Goal: Use online tool/utility: Utilize a website feature to perform a specific function

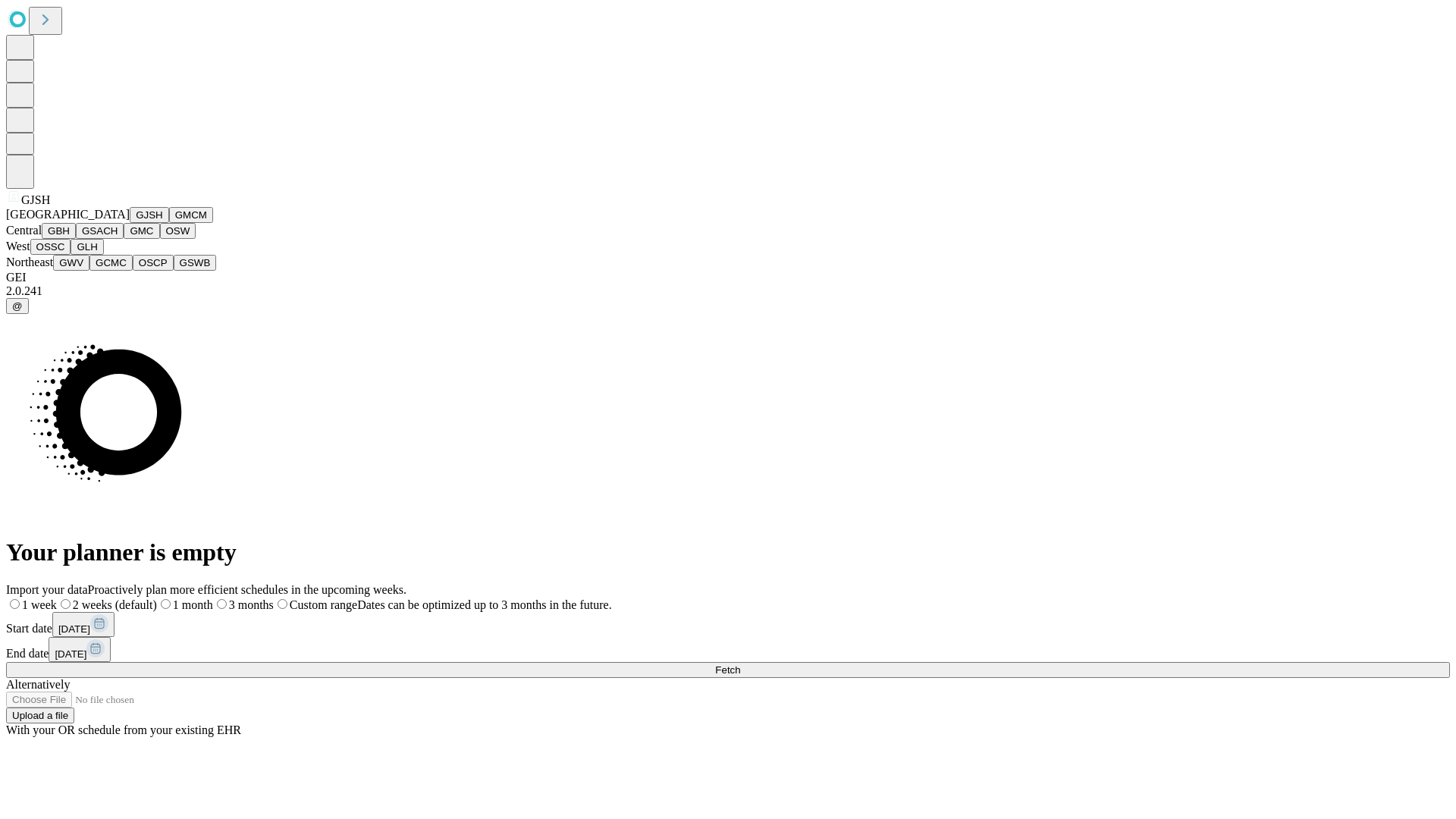
click at [130, 223] on button "GJSH" at bounding box center [149, 215] width 39 height 16
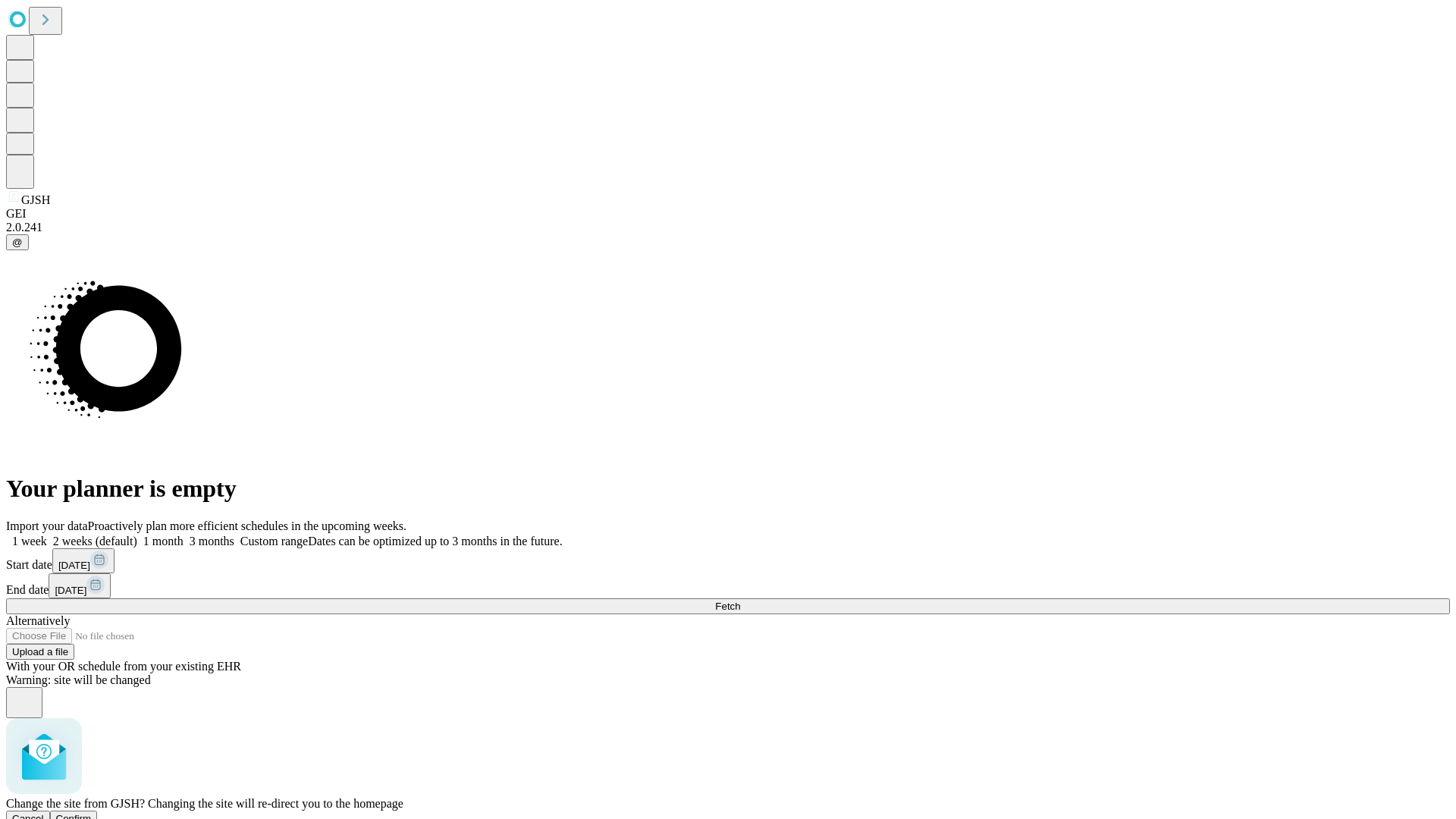
click at [92, 813] on span "Confirm" at bounding box center [74, 818] width 35 height 11
click at [138, 534] on label "2 weeks (default)" at bounding box center [92, 541] width 90 height 13
click at [740, 600] on span "Fetch" at bounding box center [728, 606] width 25 height 11
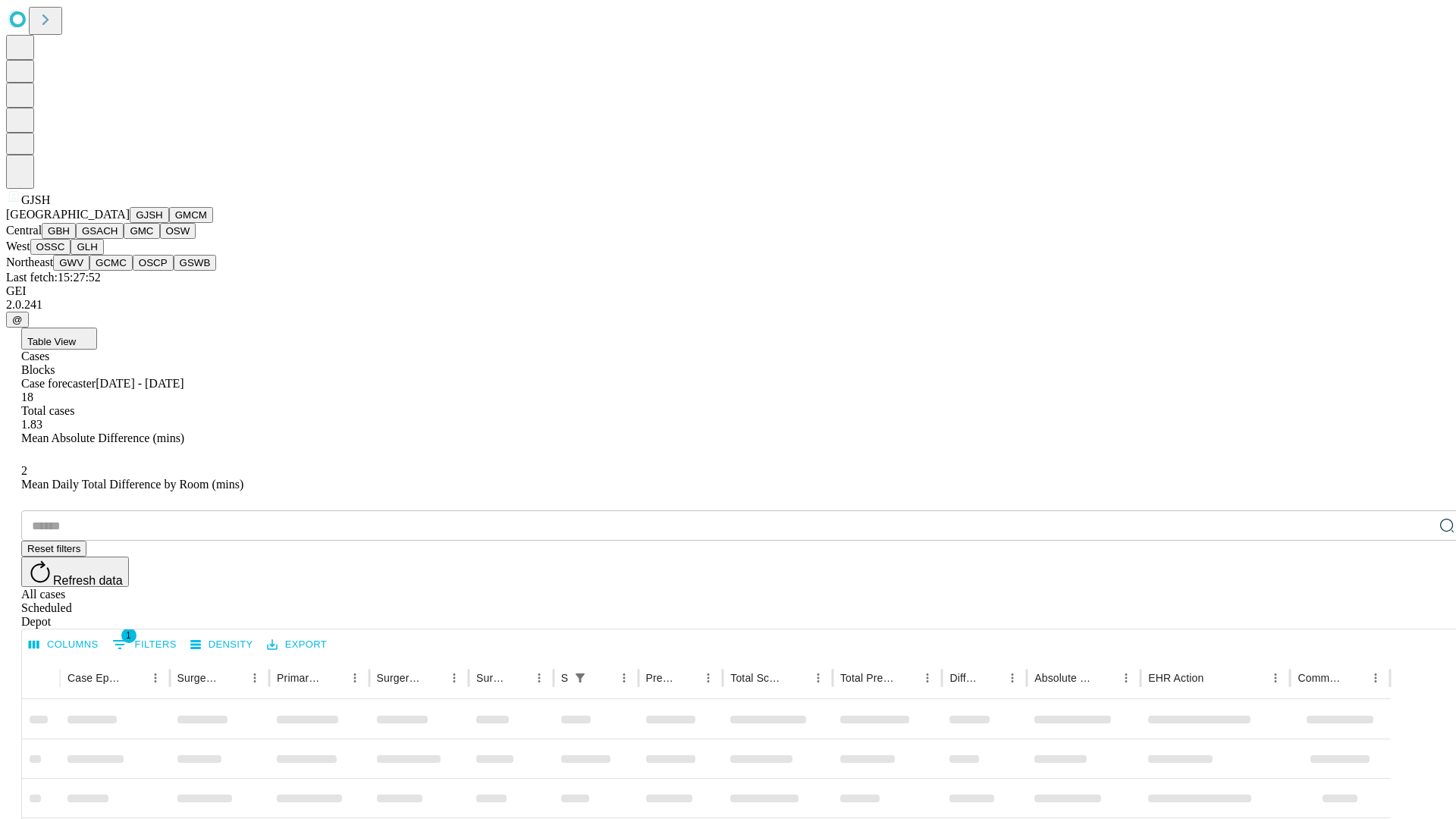
click at [169, 223] on button "GMCM" at bounding box center [191, 215] width 44 height 16
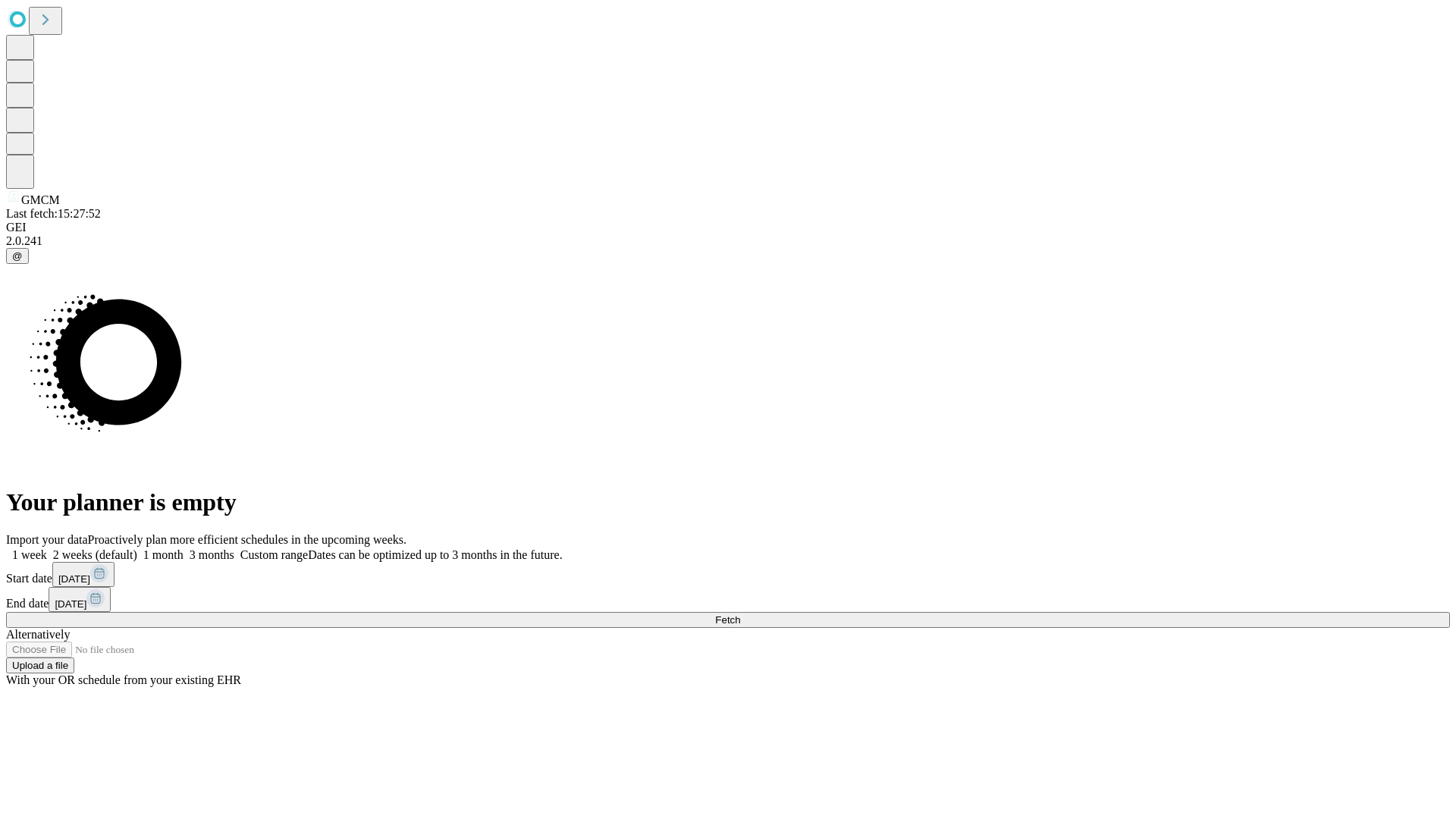
click at [138, 548] on label "2 weeks (default)" at bounding box center [92, 554] width 90 height 13
click at [740, 614] on span "Fetch" at bounding box center [728, 619] width 25 height 11
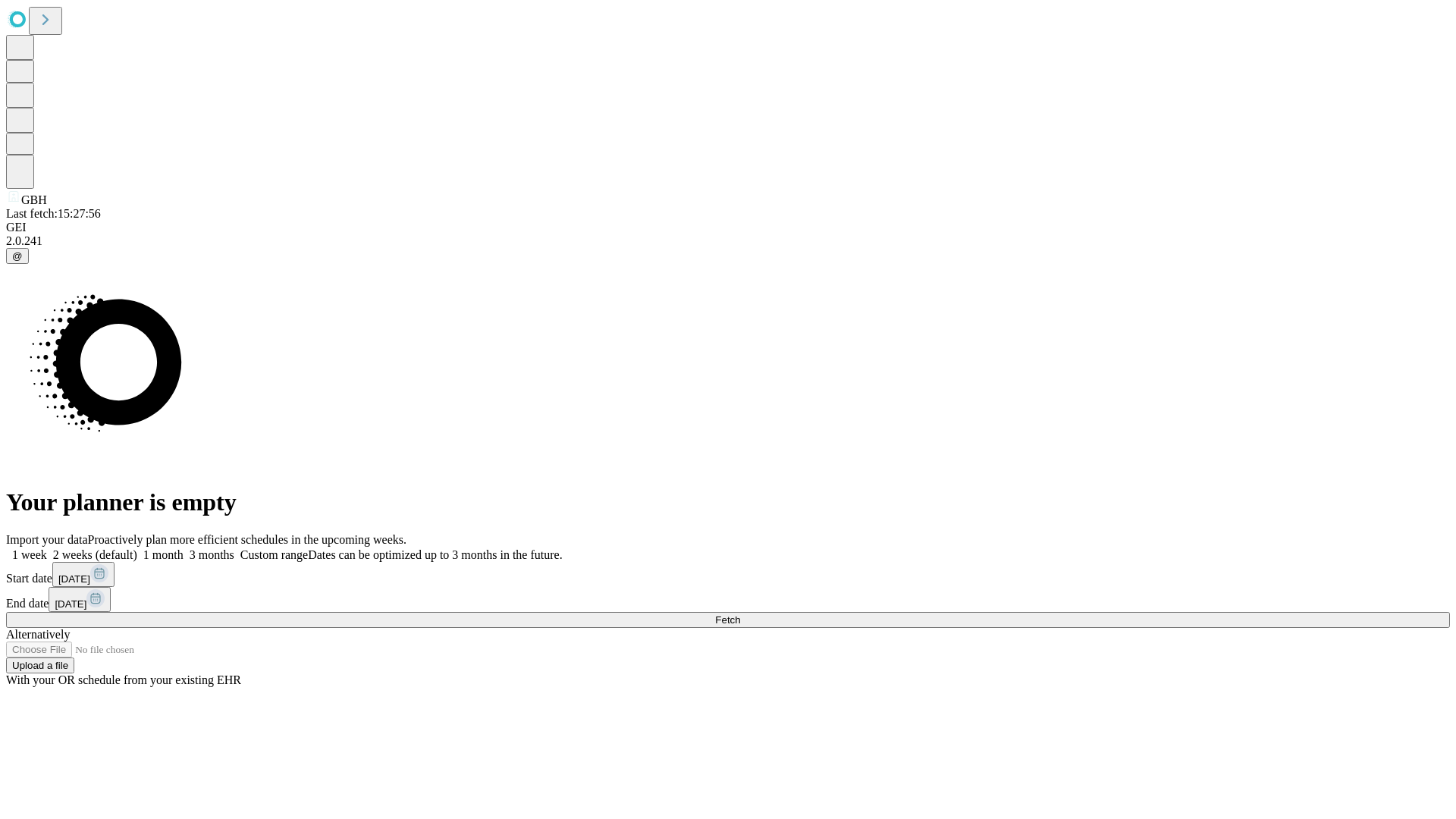
click at [138, 548] on label "2 weeks (default)" at bounding box center [92, 554] width 90 height 13
click at [740, 614] on span "Fetch" at bounding box center [728, 619] width 25 height 11
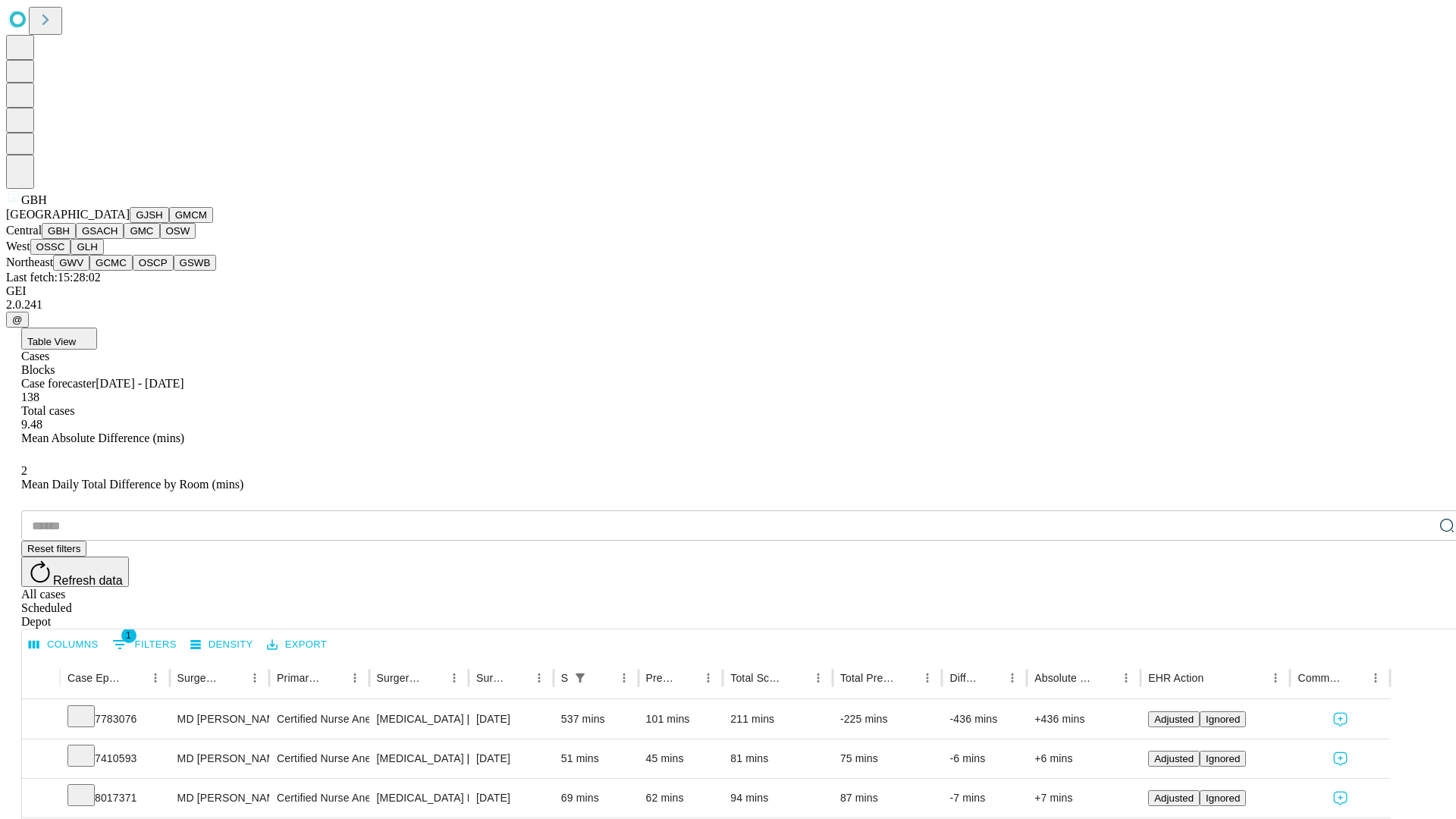
click at [118, 239] on button "GSACH" at bounding box center [99, 231] width 47 height 16
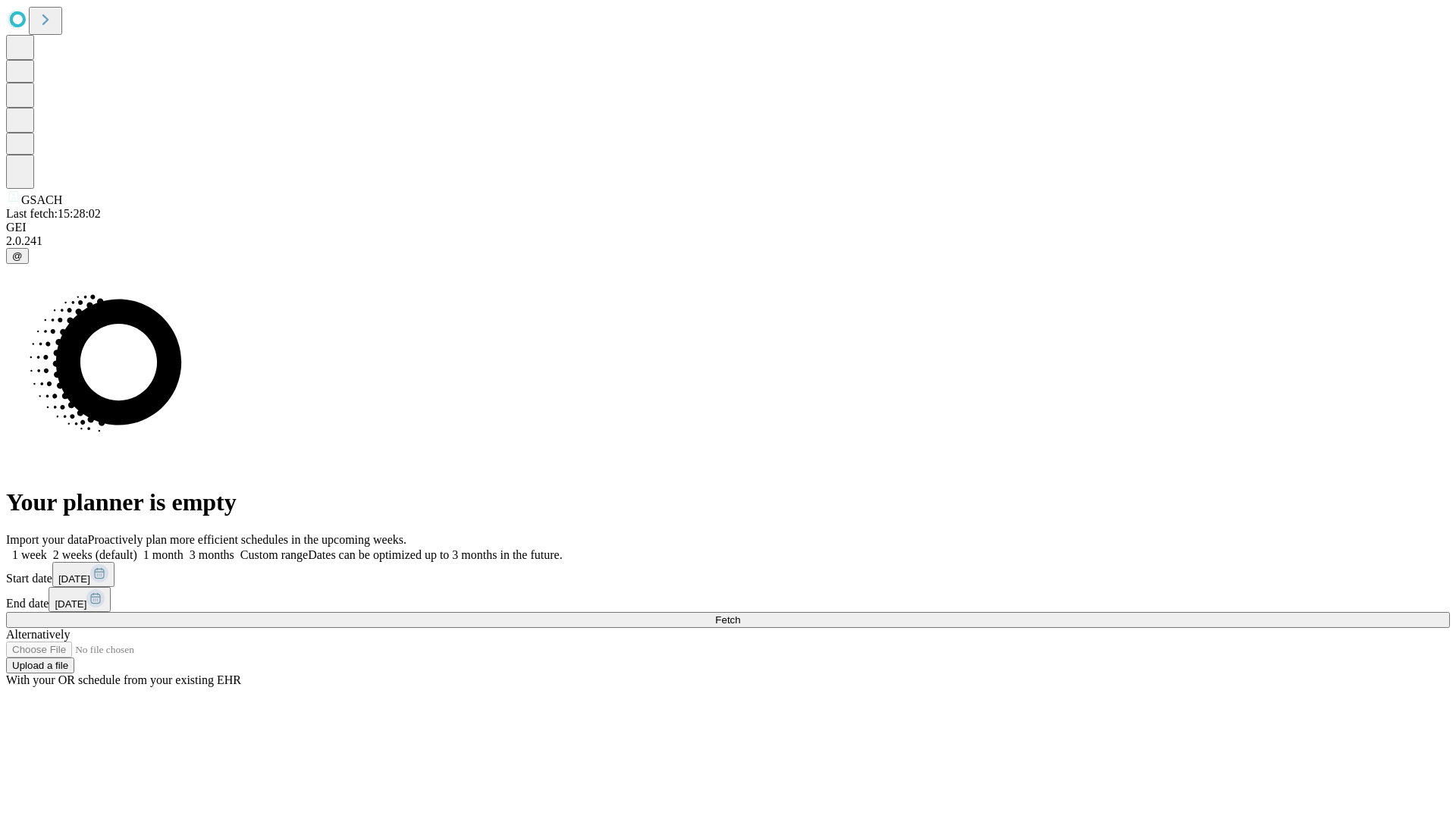
click at [740, 614] on span "Fetch" at bounding box center [728, 619] width 25 height 11
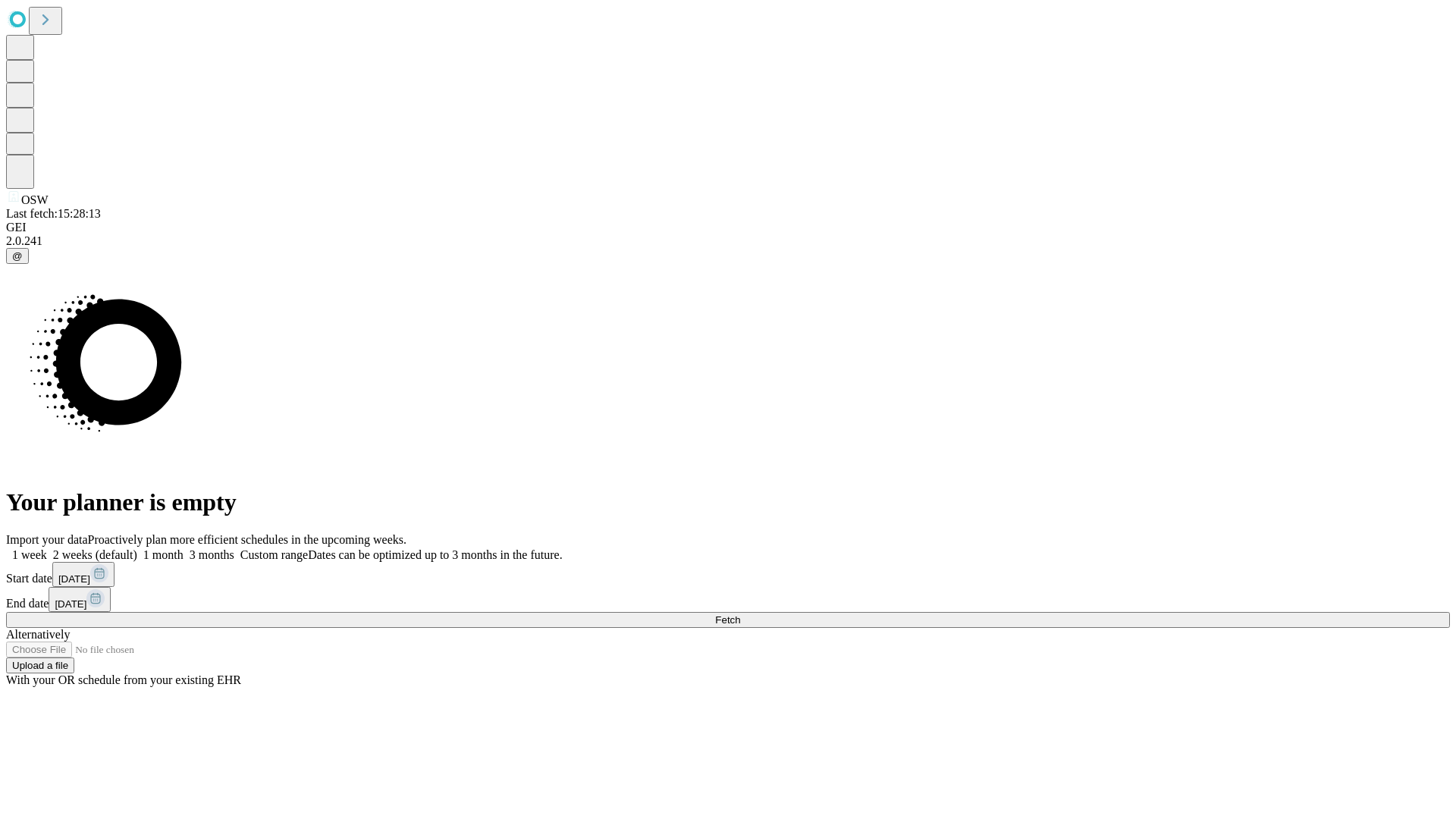
click at [138, 548] on label "2 weeks (default)" at bounding box center [92, 554] width 90 height 13
click at [740, 614] on span "Fetch" at bounding box center [728, 619] width 25 height 11
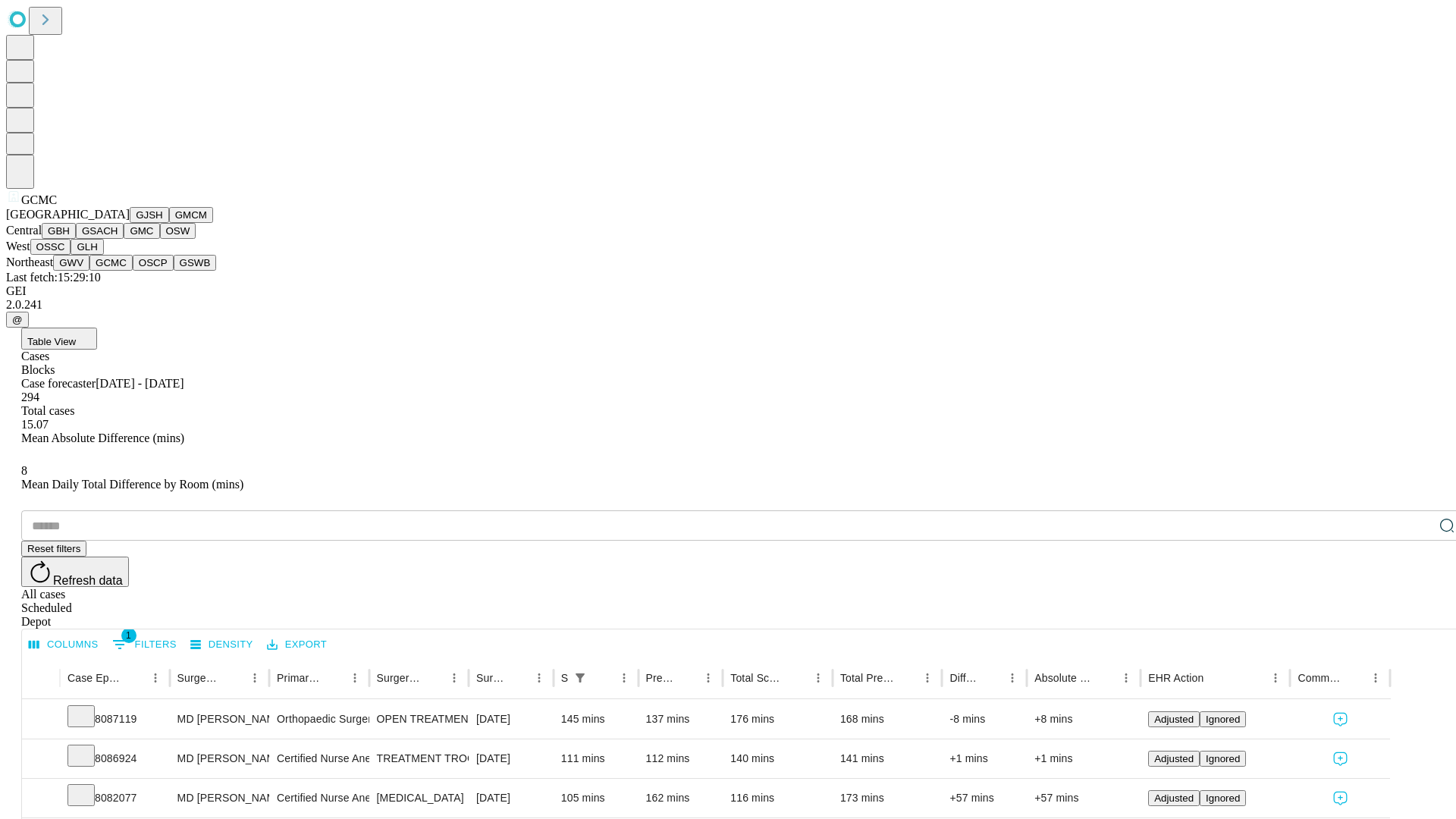
click at [133, 270] on button "OSCP" at bounding box center [153, 263] width 41 height 16
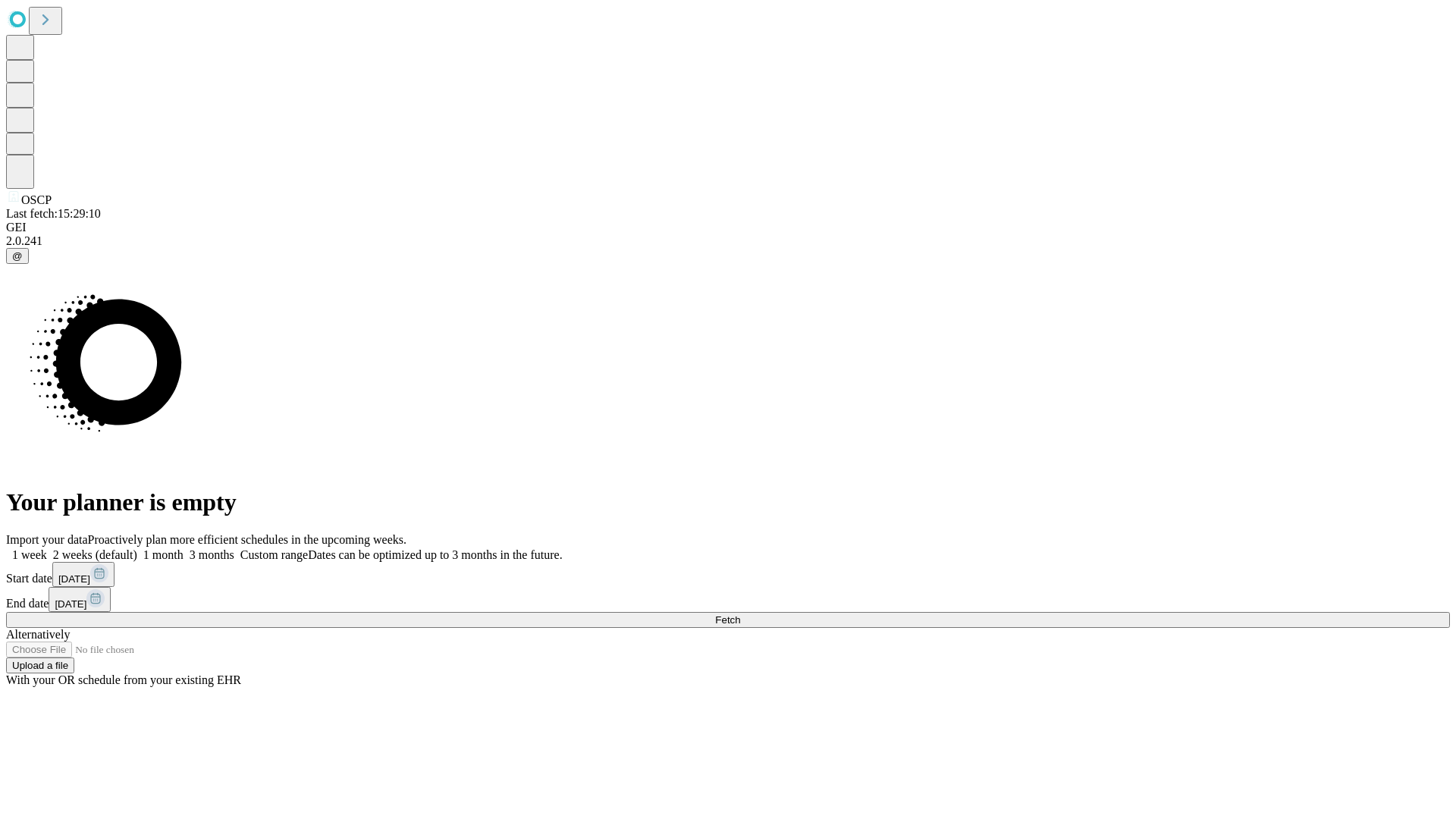
click at [138, 548] on label "2 weeks (default)" at bounding box center [92, 554] width 90 height 13
click at [740, 614] on span "Fetch" at bounding box center [728, 619] width 25 height 11
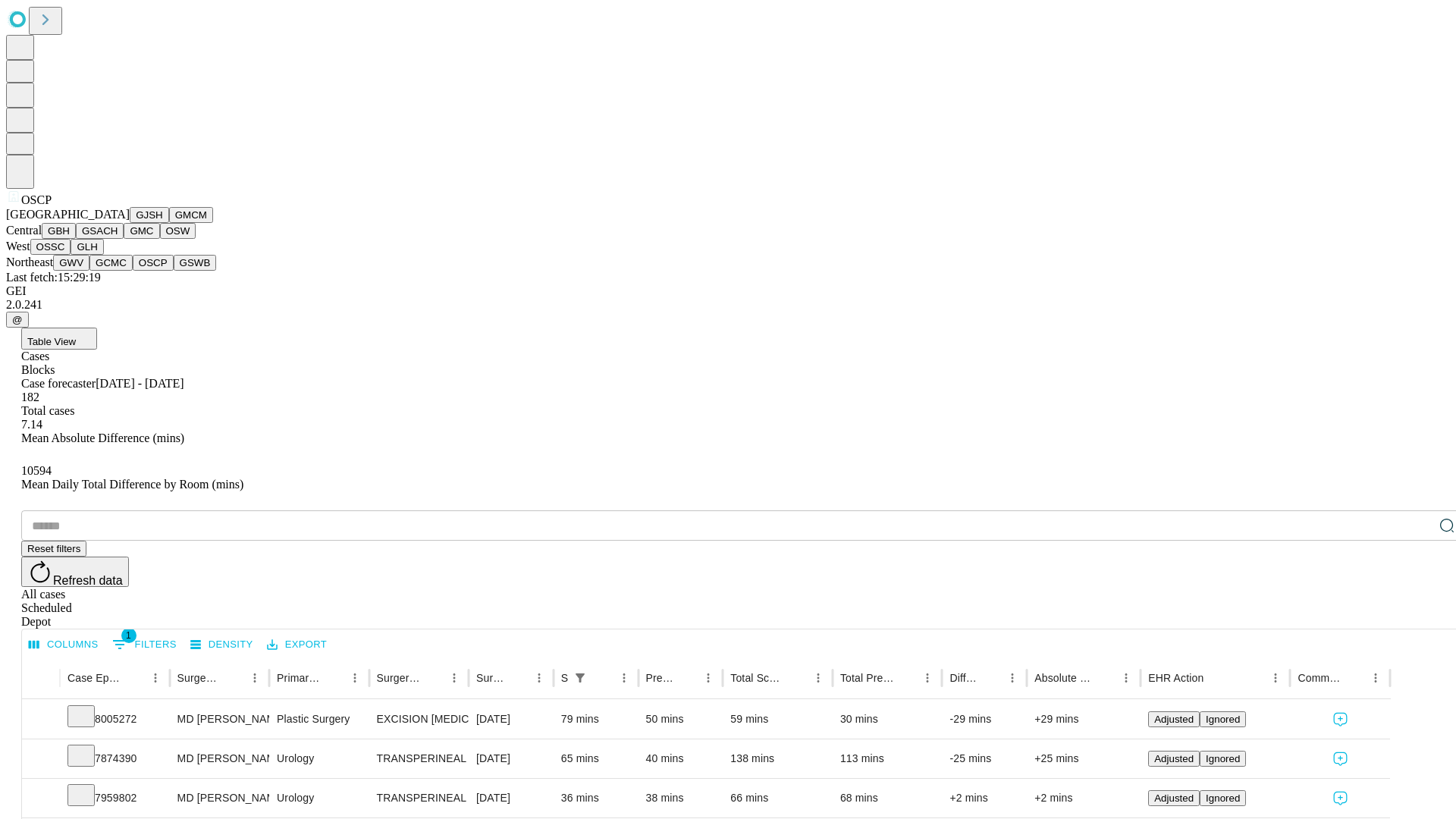
click at [174, 270] on button "GSWB" at bounding box center [196, 263] width 43 height 16
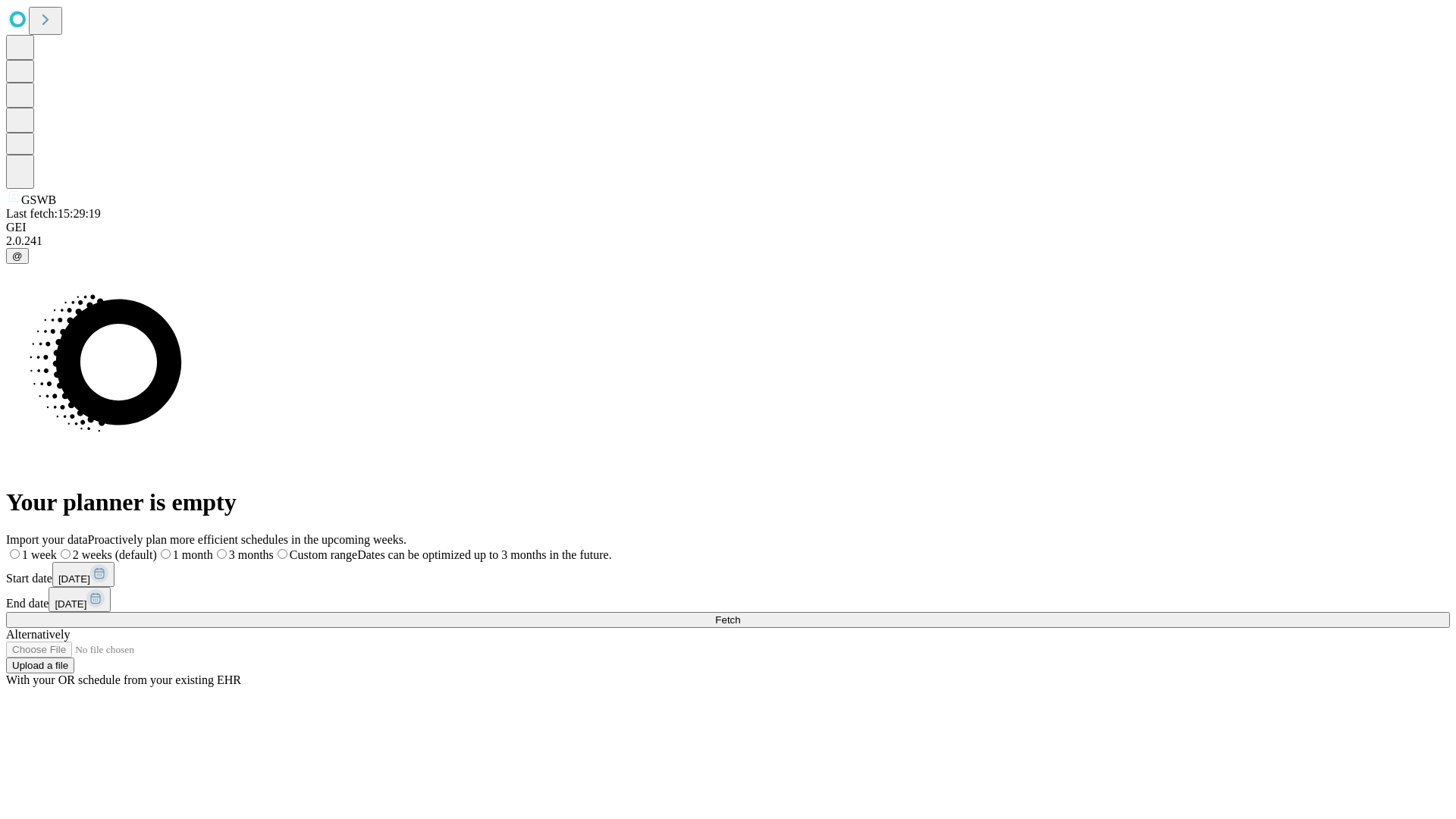
click at [157, 548] on label "2 weeks (default)" at bounding box center [107, 554] width 100 height 13
click at [740, 614] on span "Fetch" at bounding box center [728, 619] width 25 height 11
